Goal: Information Seeking & Learning: Check status

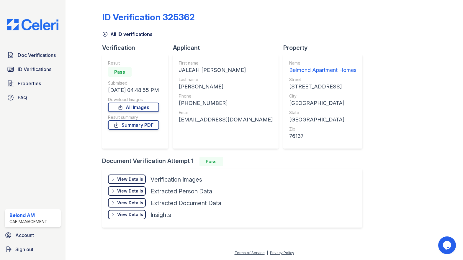
click at [31, 61] on div "Doc Verifications ID Verifications Properties FAQ" at bounding box center [32, 76] width 61 height 54
click at [30, 59] on link "Doc Verifications" at bounding box center [33, 55] width 56 height 12
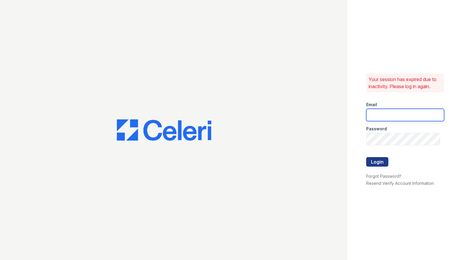
type input "[DOMAIN_NAME][EMAIL_ADDRESS][DOMAIN_NAME]"
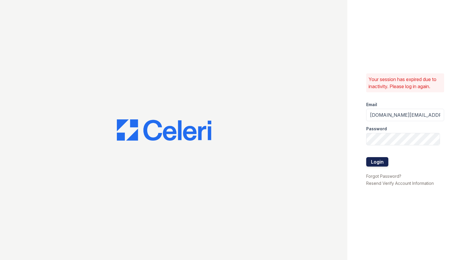
click at [382, 164] on button "Login" at bounding box center [377, 161] width 22 height 9
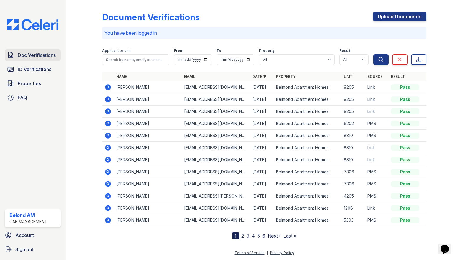
click at [37, 53] on span "Doc Verifications" at bounding box center [37, 55] width 38 height 7
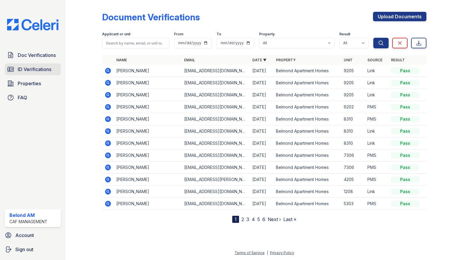
click at [27, 72] on span "ID Verifications" at bounding box center [35, 69] width 34 height 7
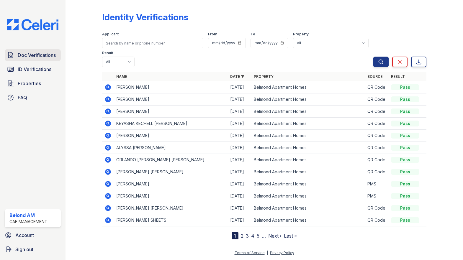
click at [30, 59] on link "Doc Verifications" at bounding box center [33, 55] width 56 height 12
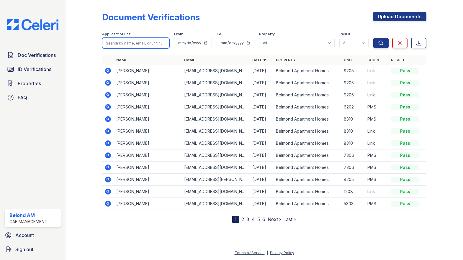
click at [126, 44] on input "search" at bounding box center [136, 43] width 68 height 11
type input "kayla"
click at [373, 38] on button "Search" at bounding box center [380, 43] width 15 height 11
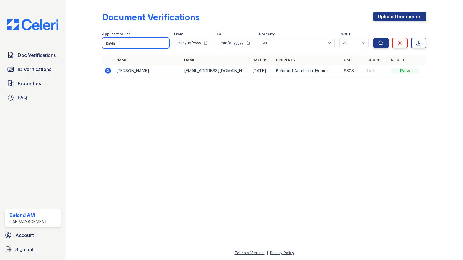
click at [126, 44] on input "kayla" at bounding box center [136, 43] width 68 height 11
type input "lambert"
click at [373, 38] on button "Search" at bounding box center [380, 43] width 15 height 11
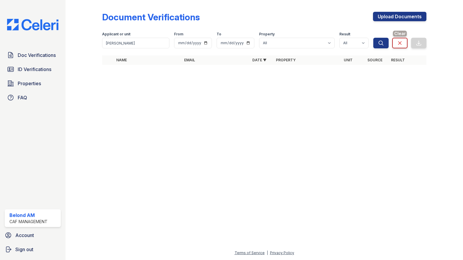
click at [405, 47] on link "Clear" at bounding box center [399, 43] width 15 height 11
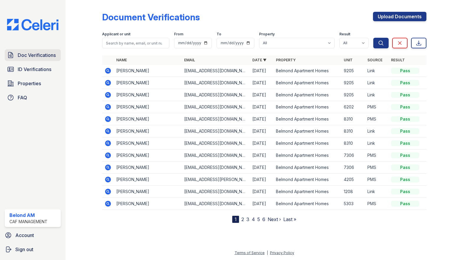
click at [43, 59] on link "Doc Verifications" at bounding box center [33, 55] width 56 height 12
click at [127, 36] on label "Applicant or unit" at bounding box center [116, 34] width 28 height 5
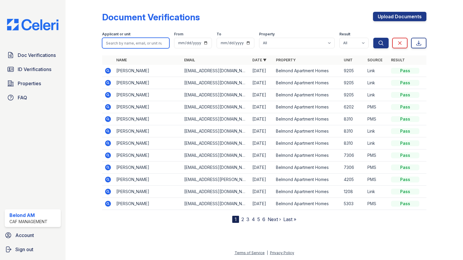
click at [129, 40] on input "search" at bounding box center [136, 43] width 68 height 11
type input "kloster"
click at [373, 38] on button "Search" at bounding box center [380, 43] width 15 height 11
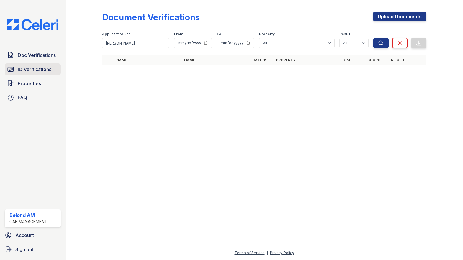
click at [33, 74] on link "ID Verifications" at bounding box center [33, 69] width 56 height 12
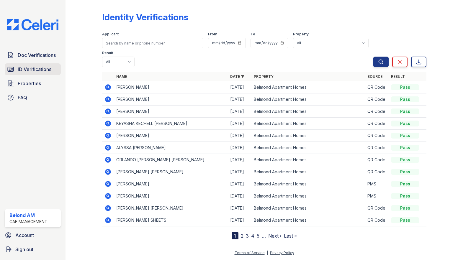
click at [35, 69] on span "ID Verifications" at bounding box center [35, 69] width 34 height 7
click at [23, 84] on span "Properties" at bounding box center [29, 83] width 23 height 7
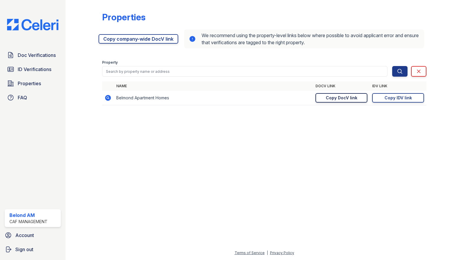
click at [322, 98] on link "Copy DocV link Copy link" at bounding box center [342, 97] width 52 height 9
click at [31, 75] on link "ID Verifications" at bounding box center [33, 69] width 56 height 12
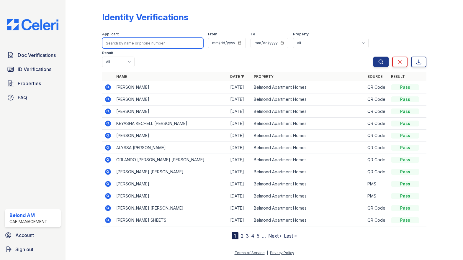
click at [113, 43] on input "search" at bounding box center [153, 43] width 102 height 11
type input "kloster"
click at [373, 57] on button "Search" at bounding box center [380, 62] width 15 height 11
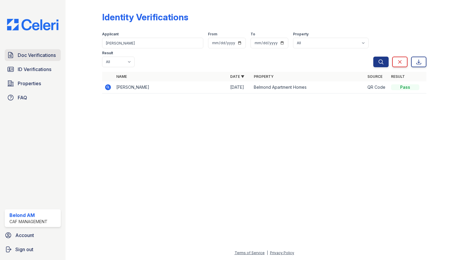
click at [53, 56] on span "Doc Verifications" at bounding box center [37, 55] width 38 height 7
